Goal: Transaction & Acquisition: Book appointment/travel/reservation

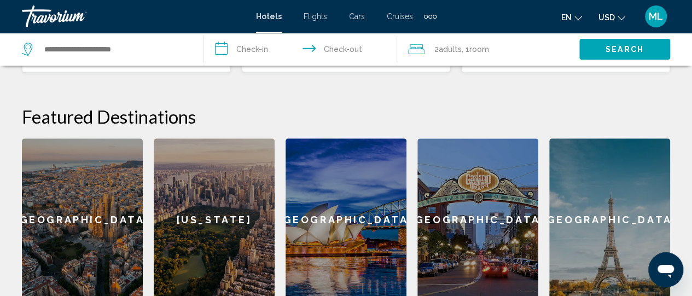
scroll to position [438, 0]
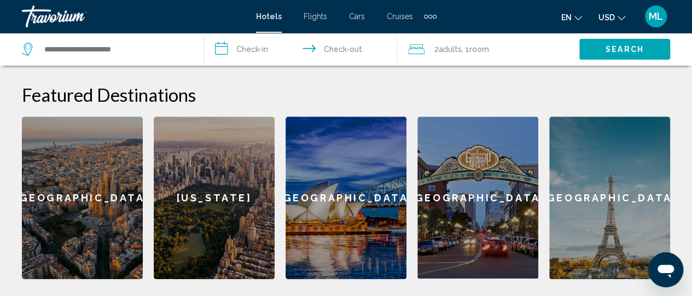
click at [50, 189] on div "[GEOGRAPHIC_DATA]" at bounding box center [82, 198] width 121 height 163
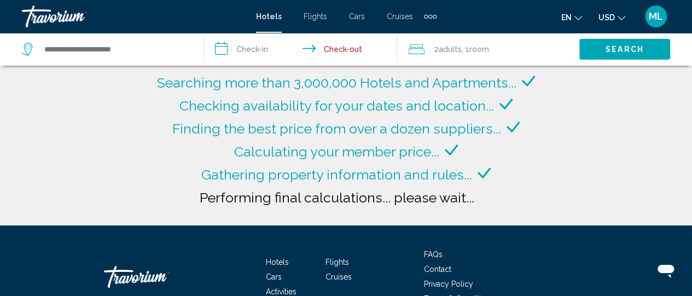
type input "**********"
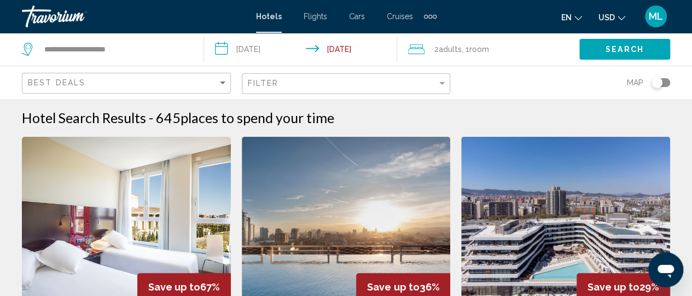
click at [266, 48] on input "**********" at bounding box center [303, 51] width 198 height 36
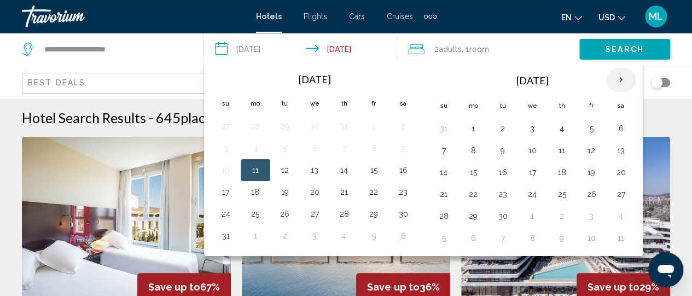
click at [617, 80] on th "Next month" at bounding box center [621, 80] width 30 height 24
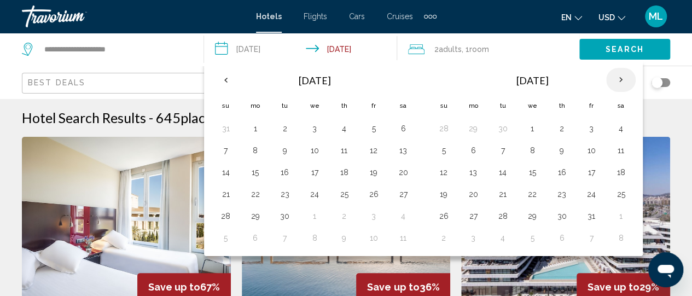
click at [617, 80] on th "Next month" at bounding box center [621, 80] width 30 height 24
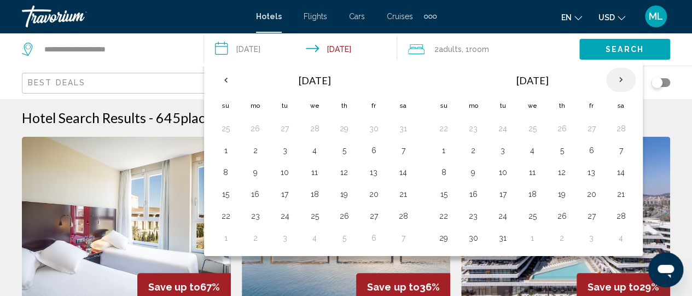
click at [617, 80] on th "Next month" at bounding box center [621, 80] width 30 height 24
click at [555, 210] on button "28" at bounding box center [562, 216] width 18 height 15
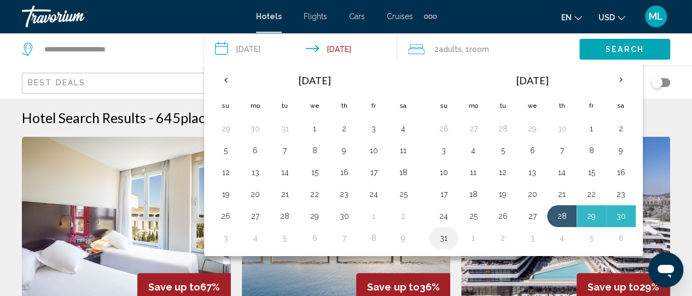
click at [441, 234] on button "31" at bounding box center [444, 237] width 18 height 15
type input "**********"
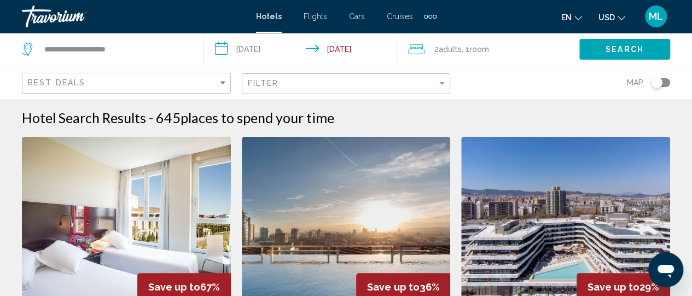
click at [620, 48] on span "Search" at bounding box center [625, 49] width 38 height 9
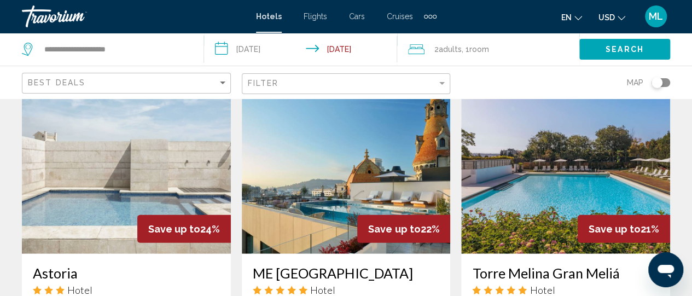
scroll to position [1336, 0]
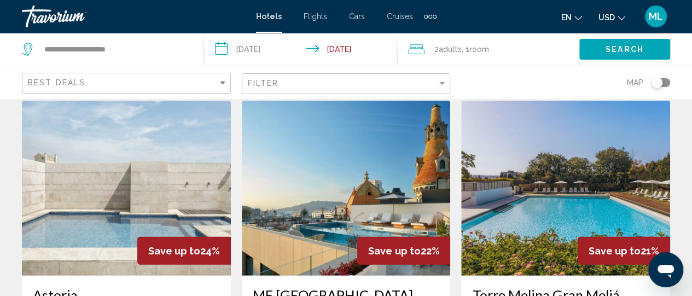
click at [361, 148] on img "Main content" at bounding box center [346, 188] width 209 height 175
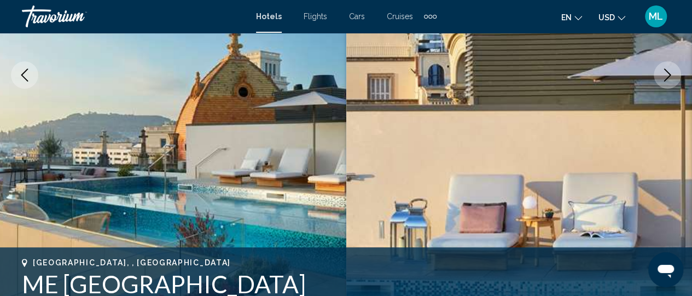
scroll to position [219, 0]
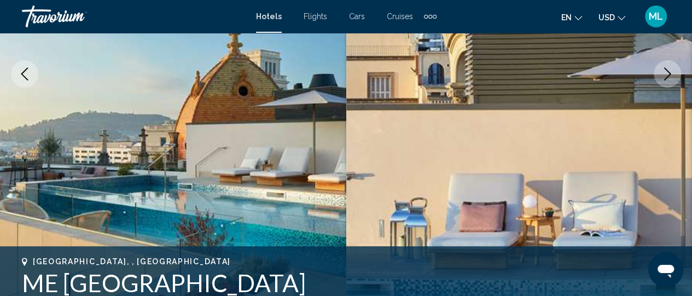
click at [677, 73] on button "Next image" at bounding box center [667, 73] width 27 height 27
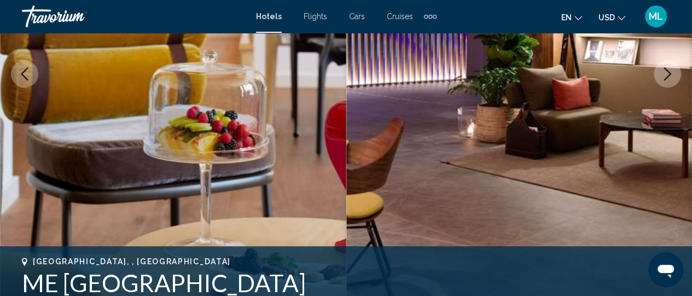
click at [677, 73] on button "Next image" at bounding box center [667, 73] width 27 height 27
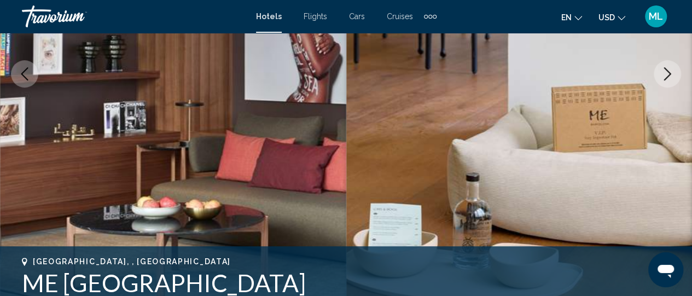
click at [677, 73] on button "Next image" at bounding box center [667, 73] width 27 height 27
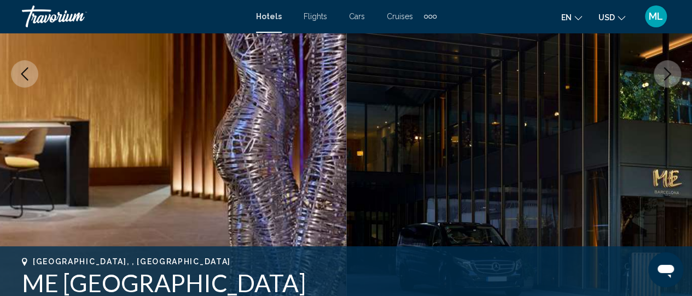
click at [677, 73] on button "Next image" at bounding box center [667, 73] width 27 height 27
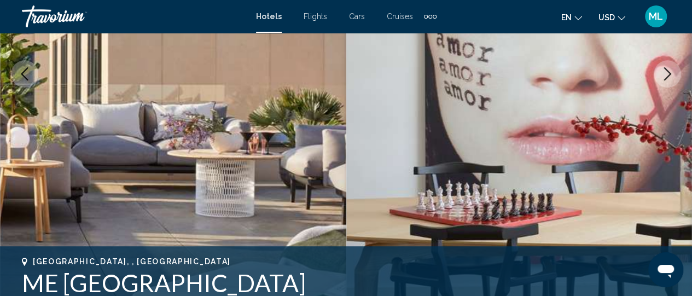
click at [677, 73] on button "Next image" at bounding box center [667, 73] width 27 height 27
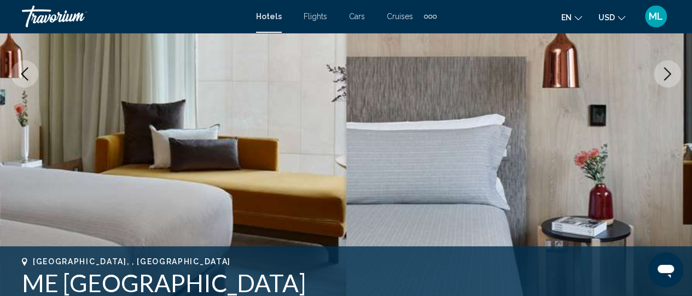
click at [677, 73] on button "Next image" at bounding box center [667, 73] width 27 height 27
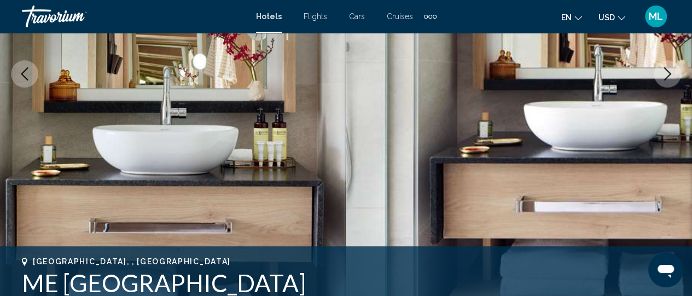
click at [677, 73] on button "Next image" at bounding box center [667, 73] width 27 height 27
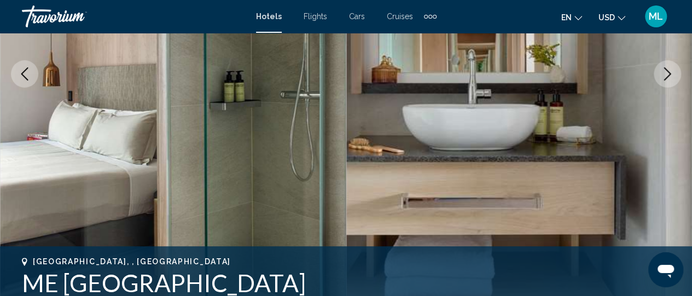
click at [677, 73] on button "Next image" at bounding box center [667, 73] width 27 height 27
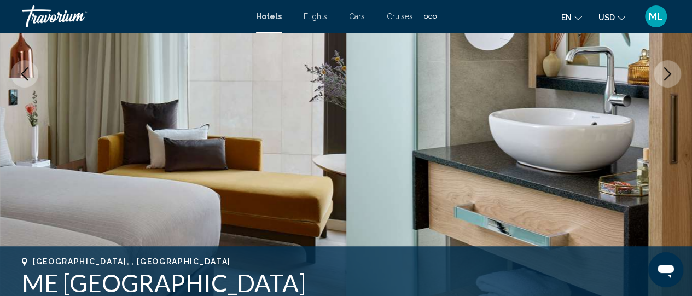
click at [677, 73] on button "Next image" at bounding box center [667, 73] width 27 height 27
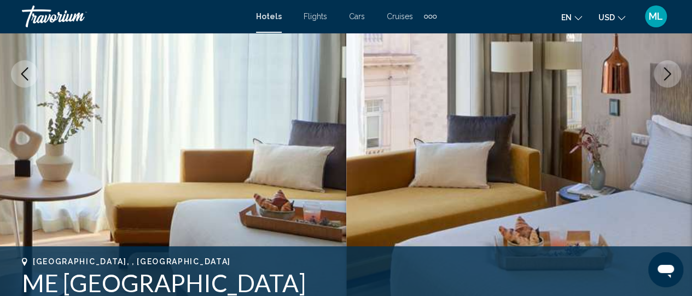
click at [677, 73] on button "Next image" at bounding box center [667, 73] width 27 height 27
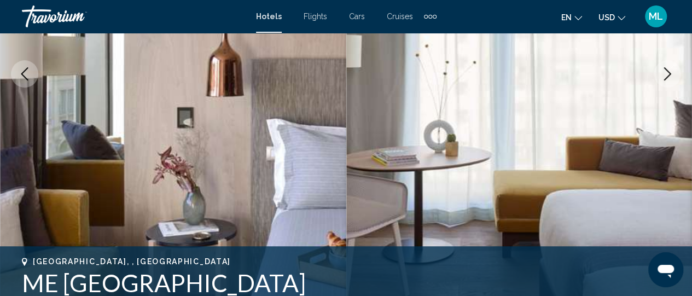
click at [677, 73] on button "Next image" at bounding box center [667, 73] width 27 height 27
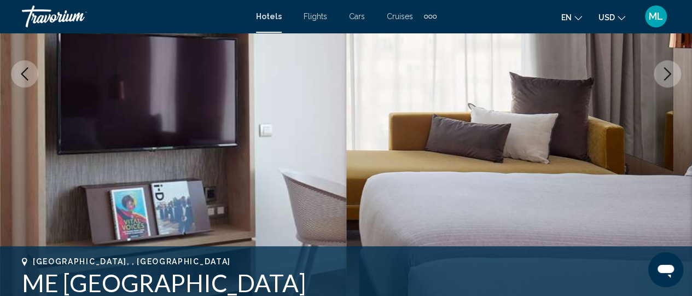
click at [677, 73] on button "Next image" at bounding box center [667, 73] width 27 height 27
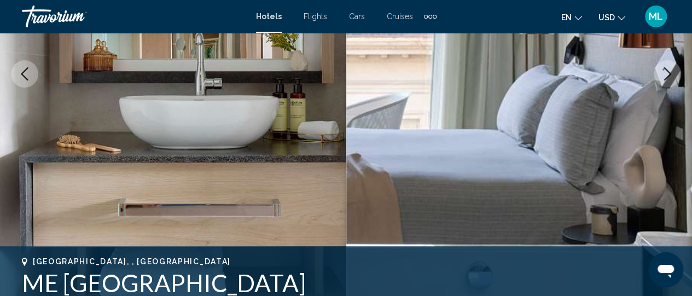
click at [677, 73] on button "Next image" at bounding box center [667, 73] width 27 height 27
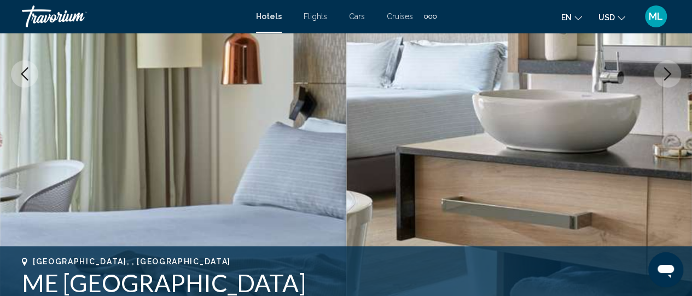
click at [677, 73] on button "Next image" at bounding box center [667, 73] width 27 height 27
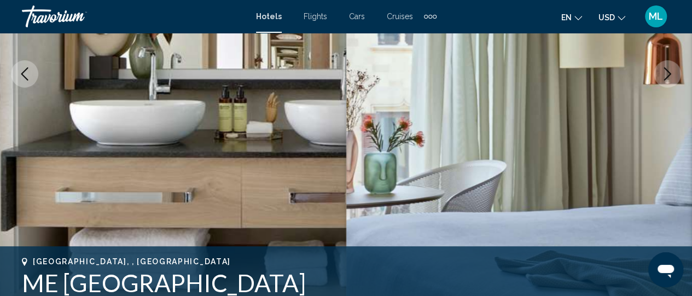
click at [677, 73] on button "Next image" at bounding box center [667, 73] width 27 height 27
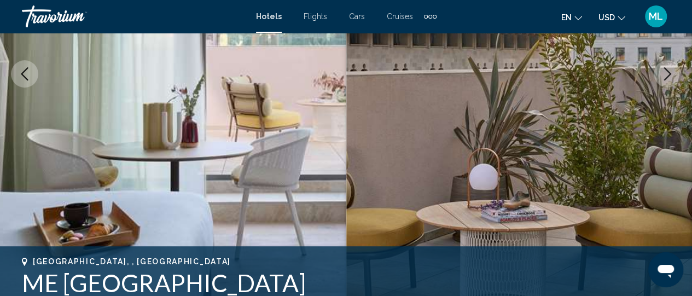
click at [677, 73] on button "Next image" at bounding box center [667, 73] width 27 height 27
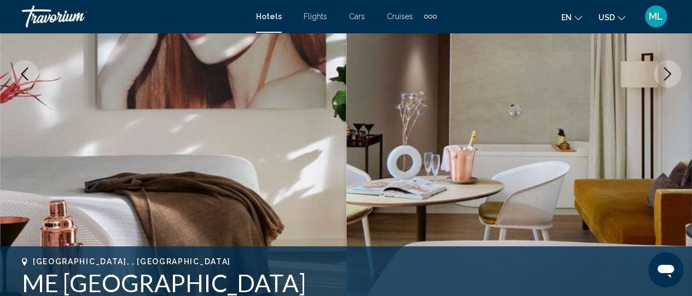
click at [677, 73] on button "Next image" at bounding box center [667, 73] width 27 height 27
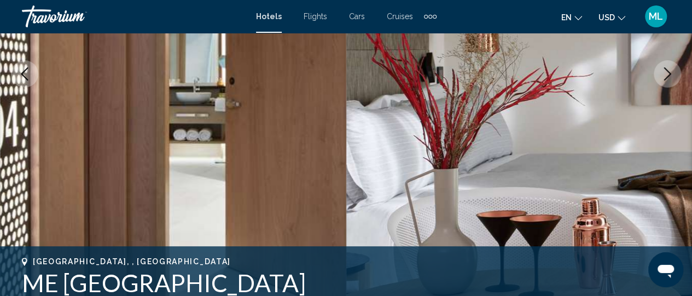
click at [677, 73] on button "Next image" at bounding box center [667, 73] width 27 height 27
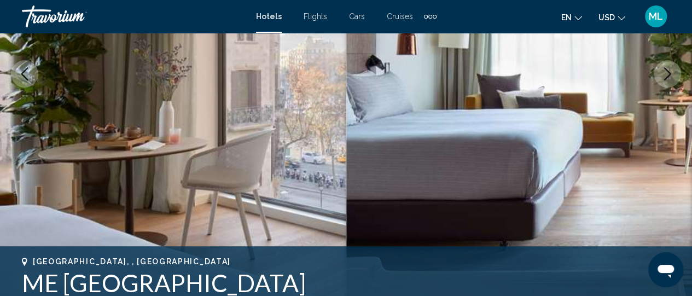
click at [677, 73] on button "Next image" at bounding box center [667, 73] width 27 height 27
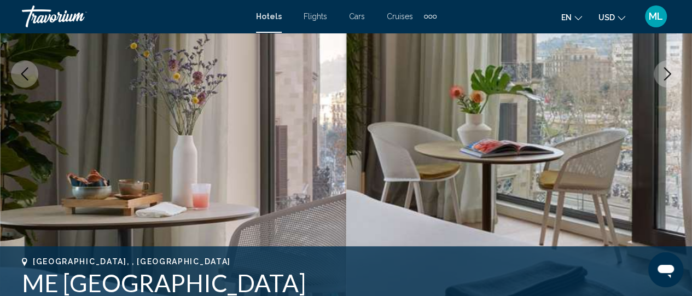
click at [677, 73] on button "Next image" at bounding box center [667, 73] width 27 height 27
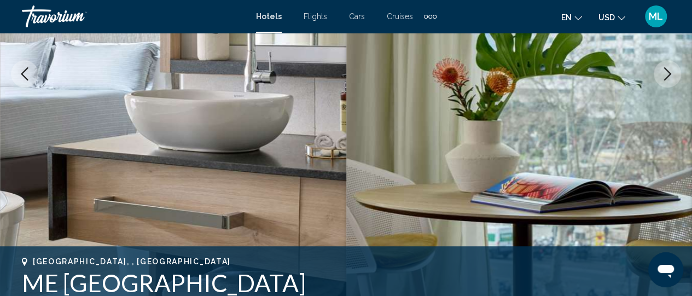
click at [677, 73] on button "Next image" at bounding box center [667, 73] width 27 height 27
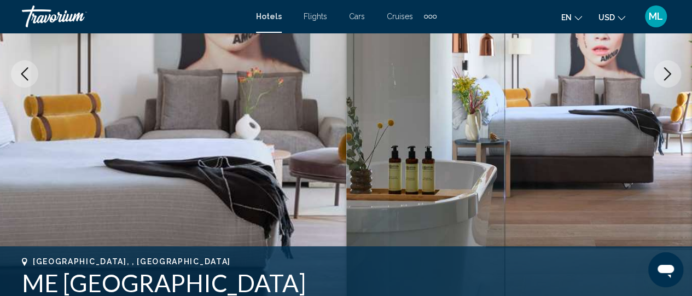
click at [677, 73] on button "Next image" at bounding box center [667, 73] width 27 height 27
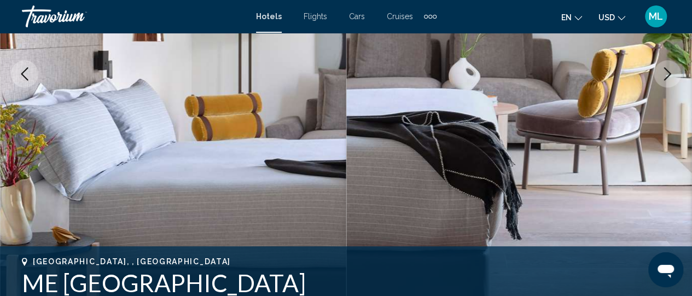
click at [677, 73] on button "Next image" at bounding box center [667, 73] width 27 height 27
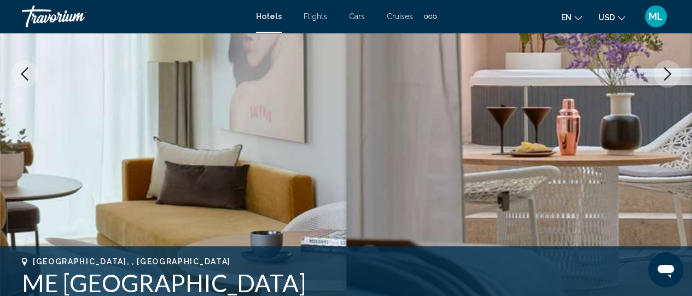
click at [677, 73] on button "Next image" at bounding box center [667, 73] width 27 height 27
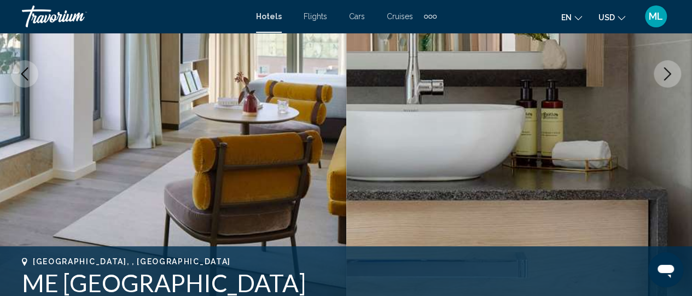
click at [677, 73] on button "Next image" at bounding box center [667, 73] width 27 height 27
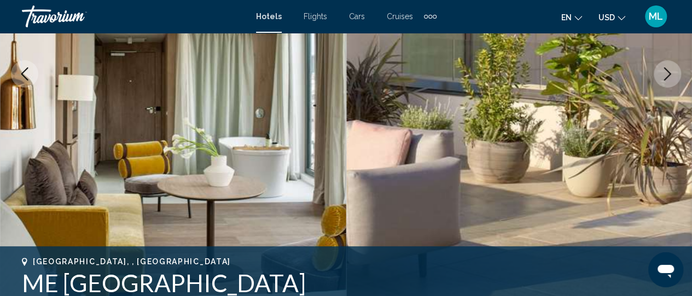
click at [677, 73] on button "Next image" at bounding box center [667, 73] width 27 height 27
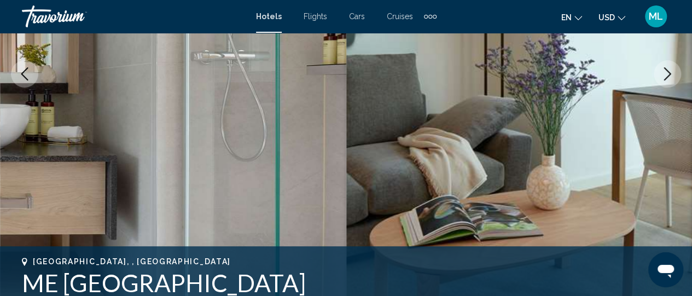
click at [677, 73] on button "Next image" at bounding box center [667, 73] width 27 height 27
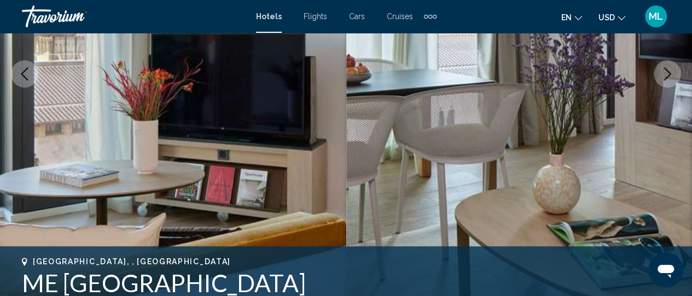
click at [677, 73] on button "Next image" at bounding box center [667, 73] width 27 height 27
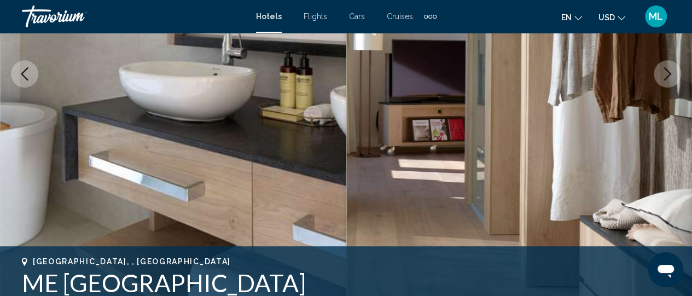
click at [677, 73] on button "Next image" at bounding box center [667, 73] width 27 height 27
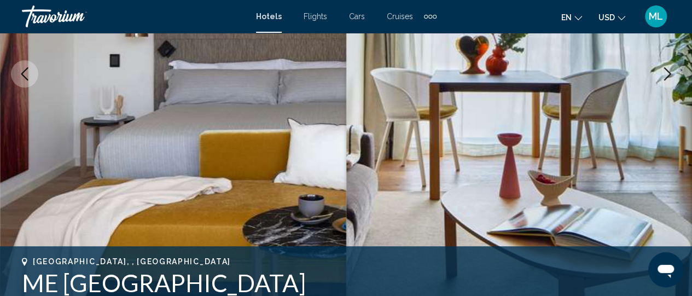
click at [677, 73] on button "Next image" at bounding box center [667, 73] width 27 height 27
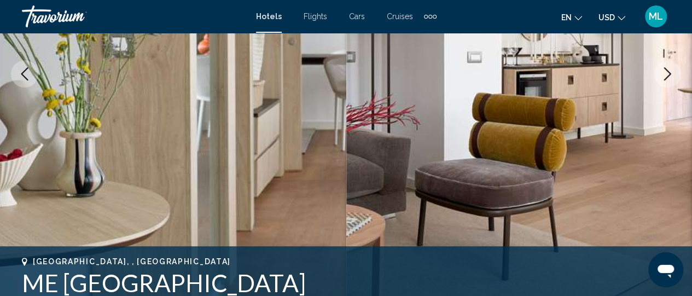
click at [677, 73] on button "Next image" at bounding box center [667, 73] width 27 height 27
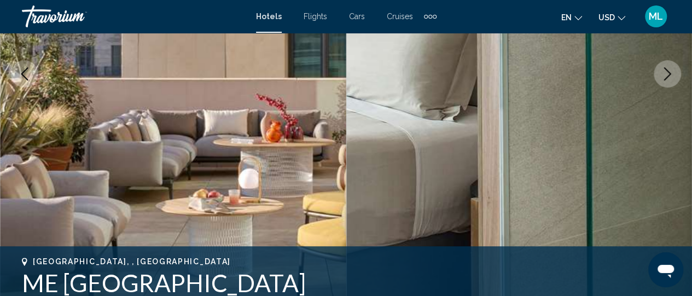
click at [677, 73] on button "Next image" at bounding box center [667, 73] width 27 height 27
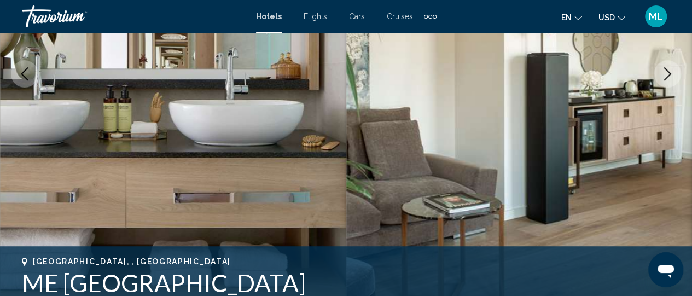
click at [677, 73] on button "Next image" at bounding box center [667, 73] width 27 height 27
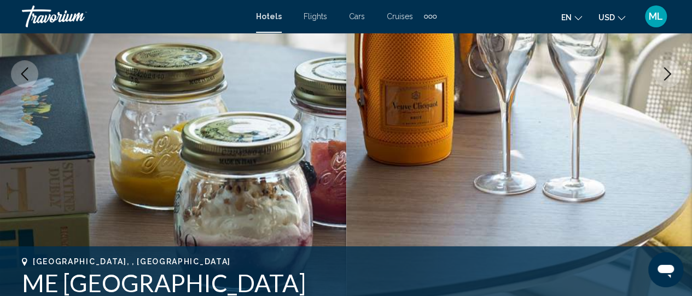
click at [677, 73] on button "Next image" at bounding box center [667, 73] width 27 height 27
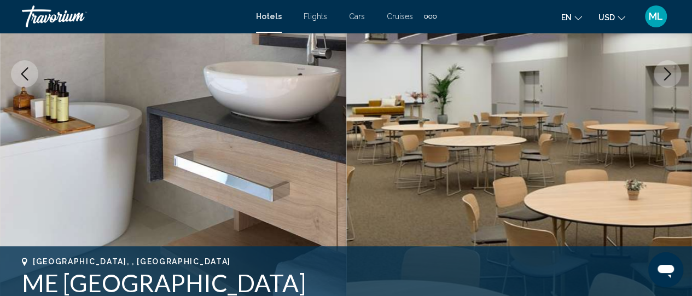
click at [677, 73] on button "Next image" at bounding box center [667, 73] width 27 height 27
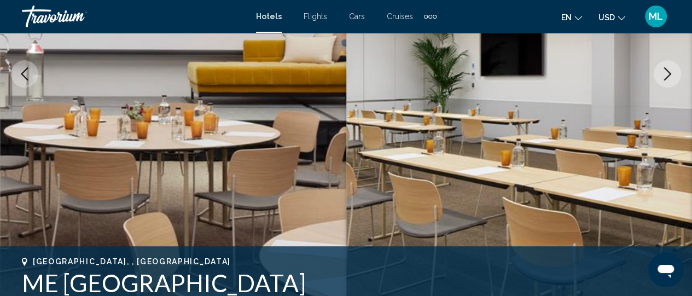
click at [677, 73] on button "Next image" at bounding box center [667, 73] width 27 height 27
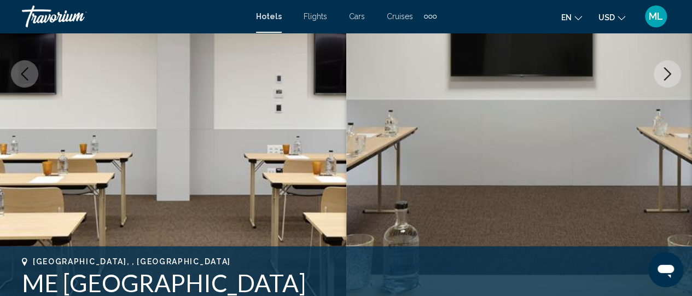
click at [677, 73] on button "Next image" at bounding box center [667, 73] width 27 height 27
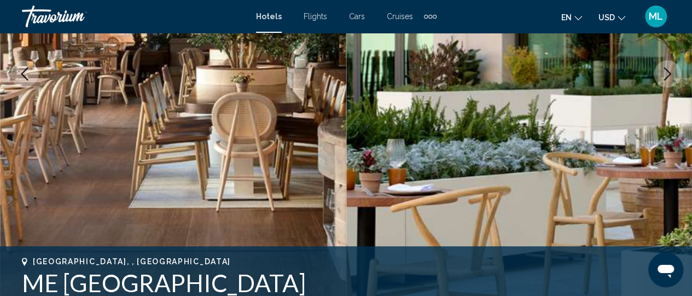
click at [677, 73] on button "Next image" at bounding box center [667, 73] width 27 height 27
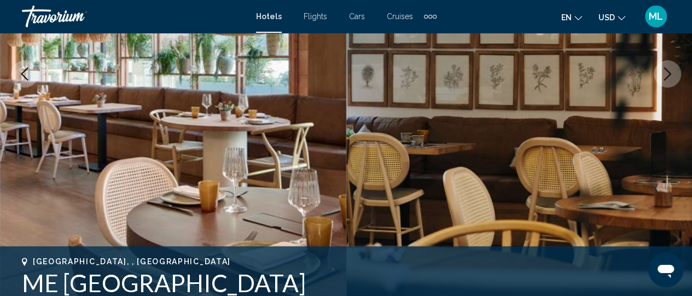
click at [677, 73] on button "Next image" at bounding box center [667, 73] width 27 height 27
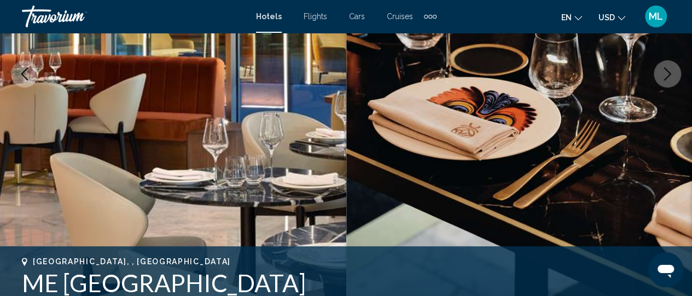
click at [677, 73] on button "Next image" at bounding box center [667, 73] width 27 height 27
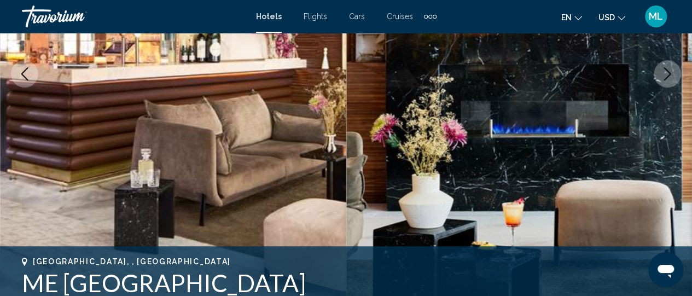
click at [677, 73] on button "Next image" at bounding box center [667, 73] width 27 height 27
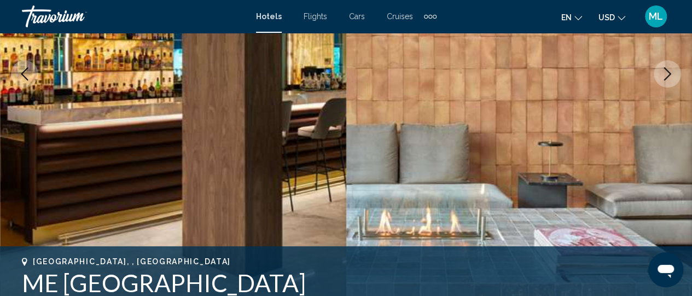
click at [677, 73] on button "Next image" at bounding box center [667, 73] width 27 height 27
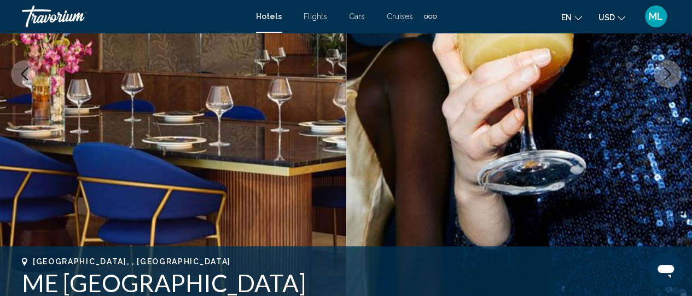
click at [677, 73] on button "Next image" at bounding box center [667, 73] width 27 height 27
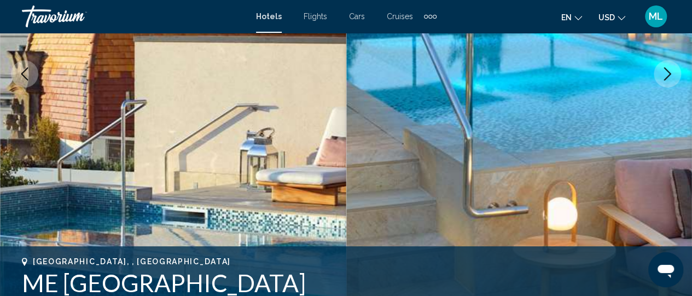
click at [677, 73] on button "Next image" at bounding box center [667, 73] width 27 height 27
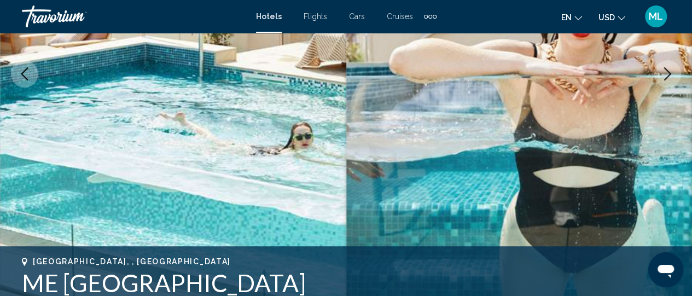
click at [24, 62] on button "Previous image" at bounding box center [24, 73] width 27 height 27
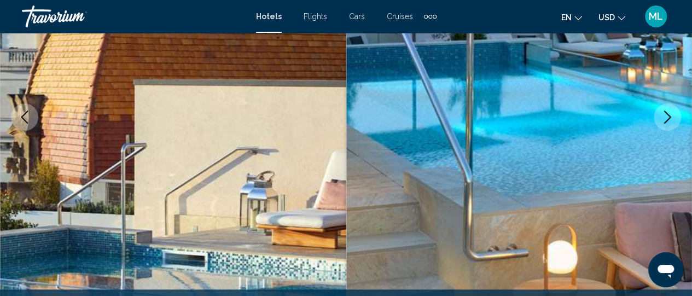
scroll to position [175, 0]
click at [672, 116] on icon "Next image" at bounding box center [667, 117] width 13 height 13
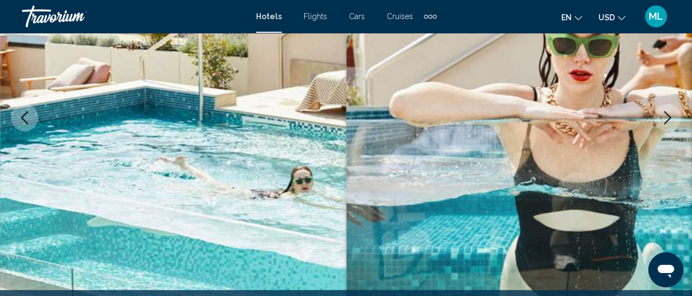
click at [669, 109] on button "Next image" at bounding box center [667, 117] width 27 height 27
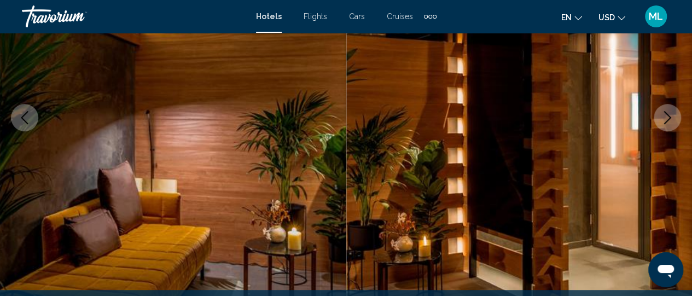
click at [669, 109] on button "Next image" at bounding box center [667, 117] width 27 height 27
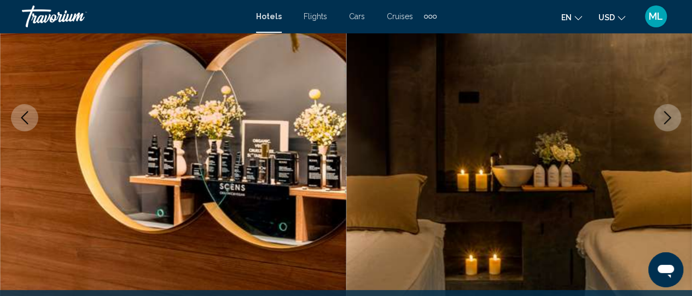
click at [669, 109] on button "Next image" at bounding box center [667, 117] width 27 height 27
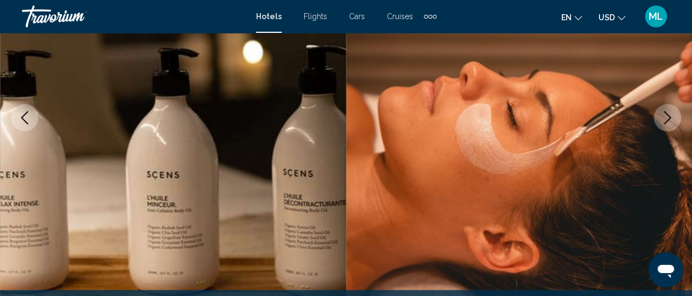
click at [669, 109] on button "Next image" at bounding box center [667, 117] width 27 height 27
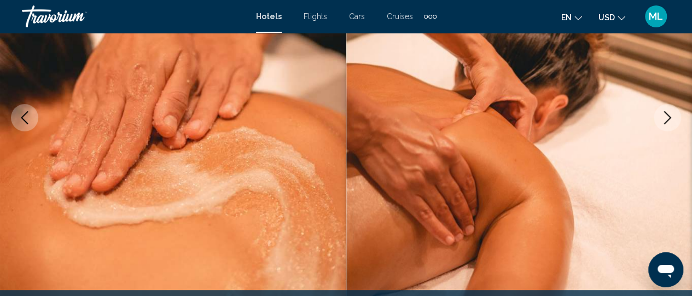
click at [669, 109] on button "Next image" at bounding box center [667, 117] width 27 height 27
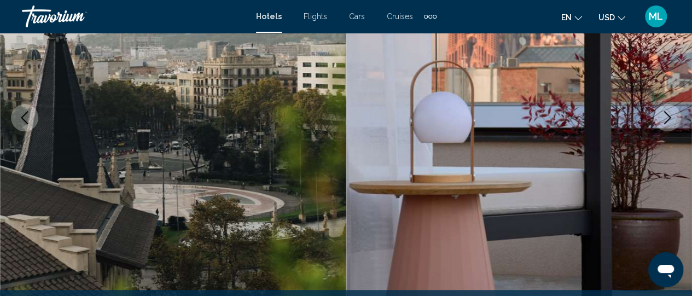
click at [669, 107] on button "Next image" at bounding box center [667, 117] width 27 height 27
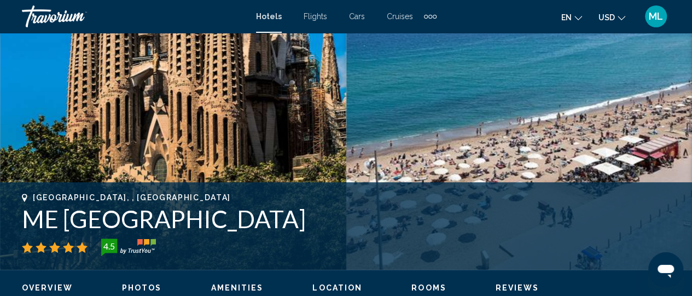
scroll to position [285, 0]
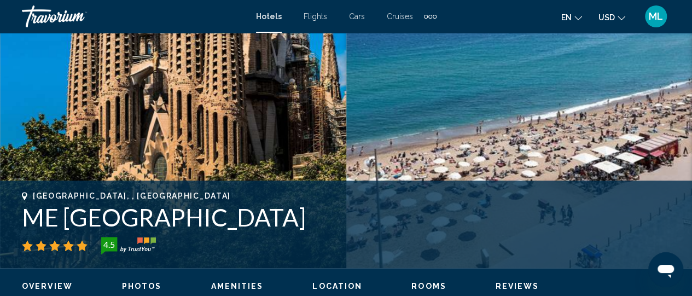
click at [23, 195] on icon "Main content" at bounding box center [24, 196] width 5 height 8
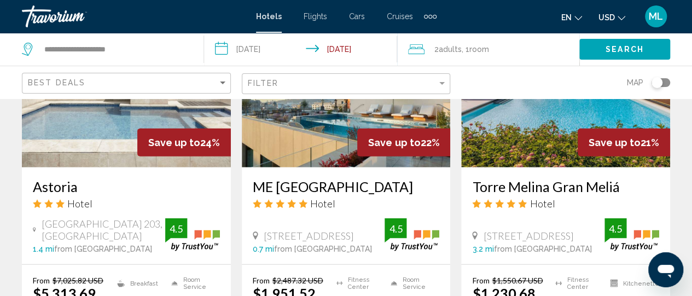
scroll to position [1445, 0]
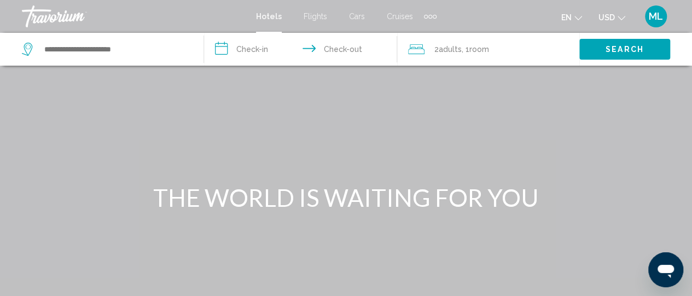
click at [282, 49] on input "**********" at bounding box center [303, 51] width 198 height 36
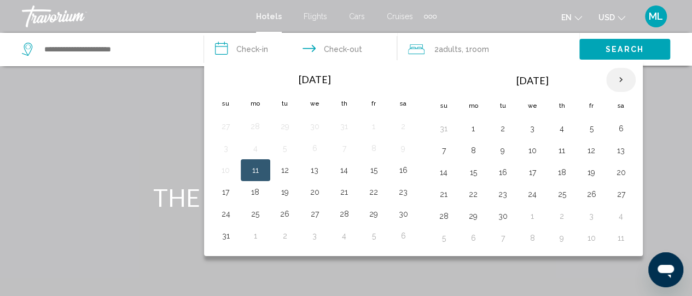
click at [617, 78] on th "Next month" at bounding box center [621, 80] width 30 height 24
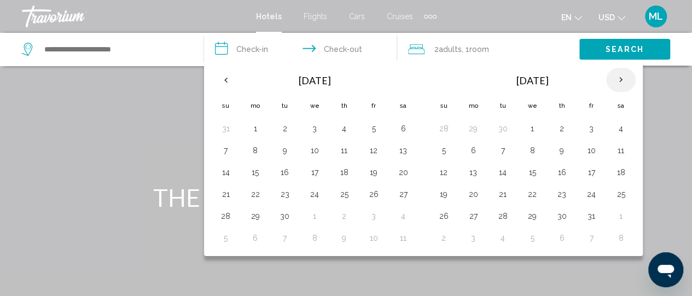
click at [617, 78] on th "Next month" at bounding box center [621, 80] width 30 height 24
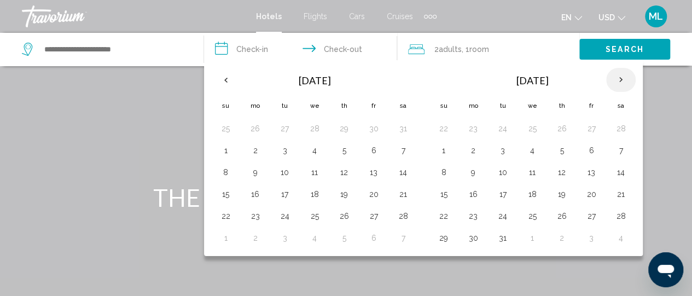
click at [617, 78] on th "Next month" at bounding box center [621, 80] width 30 height 24
click at [342, 212] on button "28" at bounding box center [345, 216] width 18 height 15
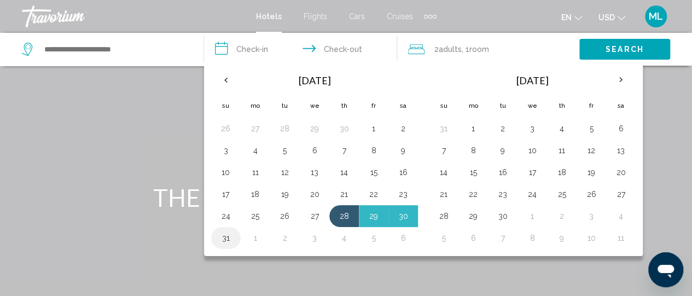
click at [217, 234] on button "31" at bounding box center [226, 237] width 18 height 15
type input "**********"
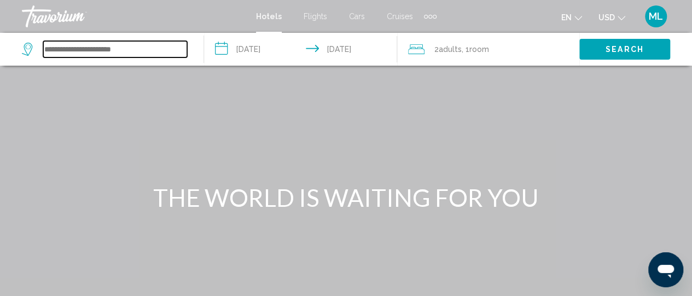
click at [180, 53] on input "Search widget" at bounding box center [115, 49] width 144 height 16
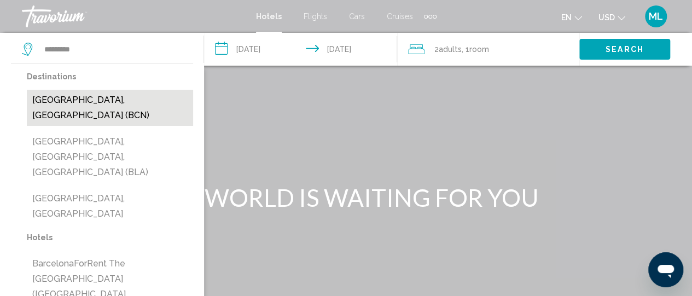
click at [103, 99] on button "[GEOGRAPHIC_DATA], [GEOGRAPHIC_DATA] (BCN)" at bounding box center [110, 108] width 166 height 36
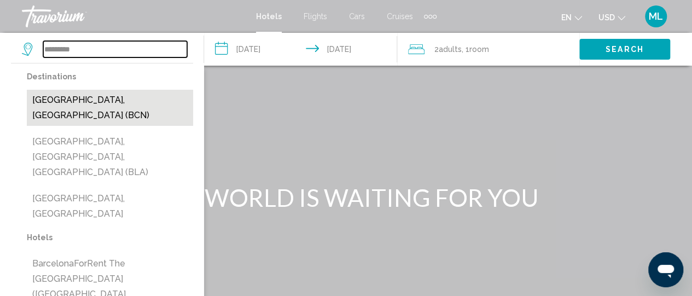
type input "**********"
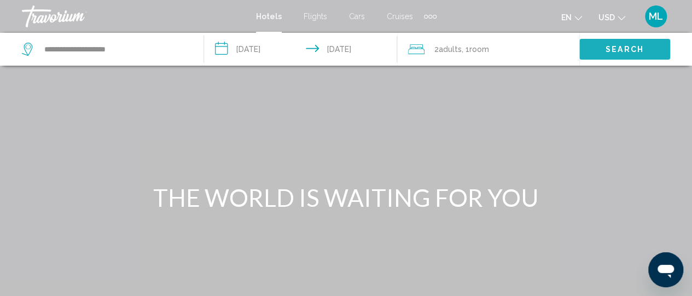
click at [607, 45] on span "Search" at bounding box center [625, 49] width 38 height 9
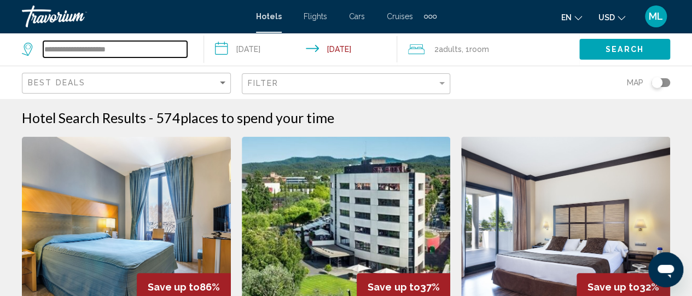
click at [99, 52] on input "**********" at bounding box center [115, 49] width 144 height 16
click at [140, 48] on input "**********" at bounding box center [115, 49] width 144 height 16
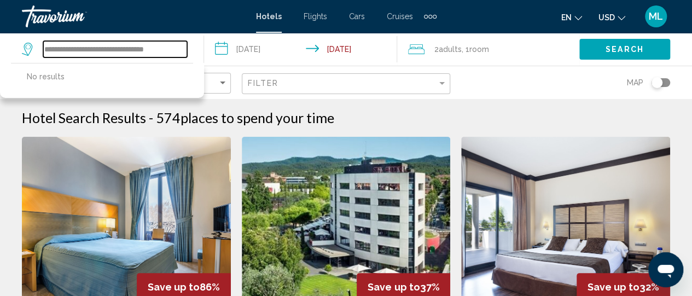
click at [142, 50] on input "**********" at bounding box center [115, 49] width 144 height 16
click at [130, 50] on input "**********" at bounding box center [115, 49] width 144 height 16
click at [130, 47] on input "**********" at bounding box center [115, 49] width 144 height 16
type input "**********"
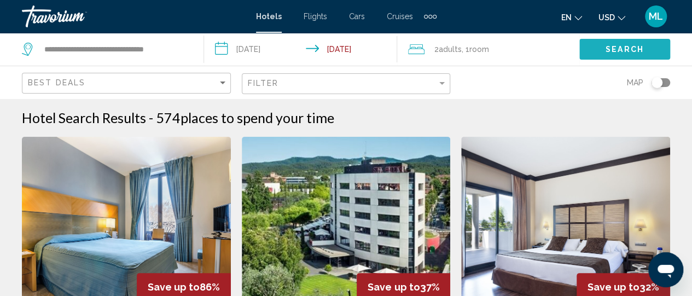
click at [603, 44] on button "Search" at bounding box center [625, 49] width 91 height 20
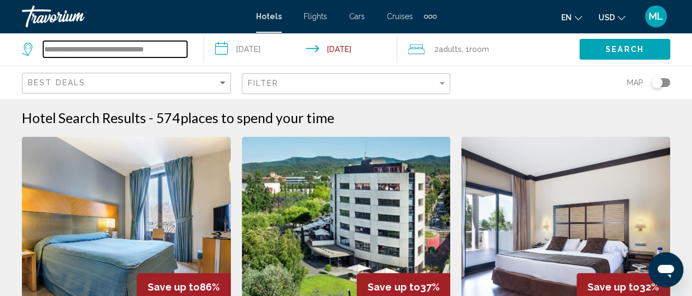
click at [129, 48] on input "**********" at bounding box center [115, 49] width 144 height 16
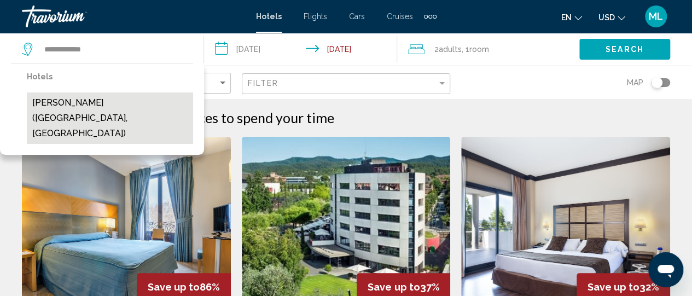
click at [83, 102] on button "[PERSON_NAME] ([GEOGRAPHIC_DATA], [GEOGRAPHIC_DATA])" at bounding box center [110, 118] width 166 height 51
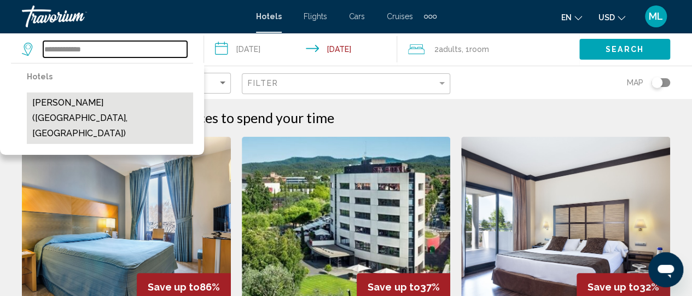
type input "**********"
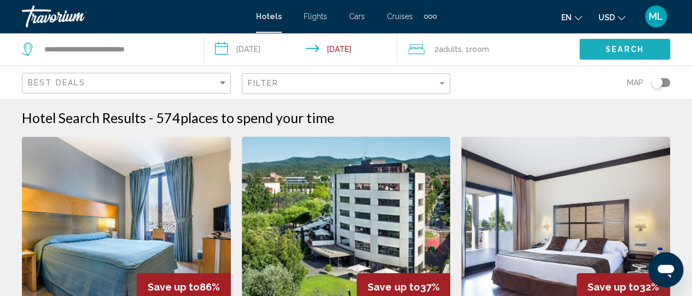
click at [602, 43] on button "Search" at bounding box center [625, 49] width 91 height 20
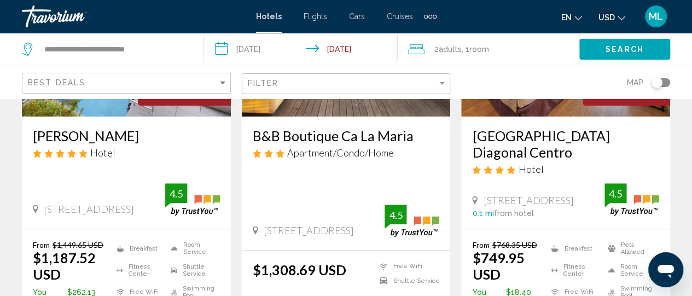
scroll to position [197, 0]
